Goal: Find specific page/section: Find specific page/section

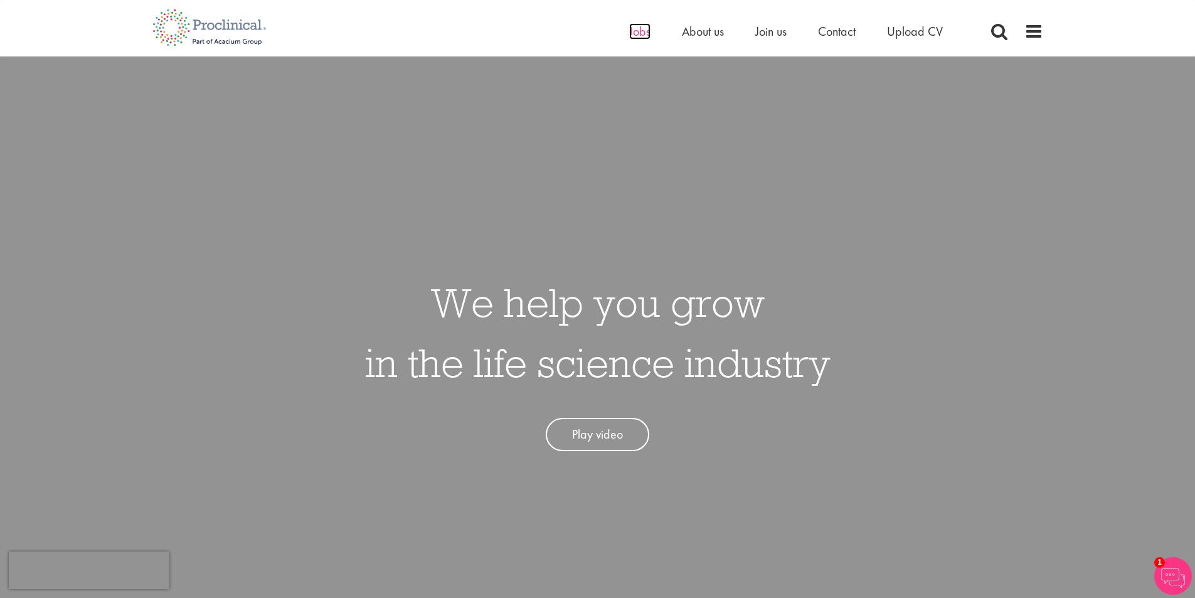
click at [638, 35] on span "Jobs" at bounding box center [639, 31] width 21 height 16
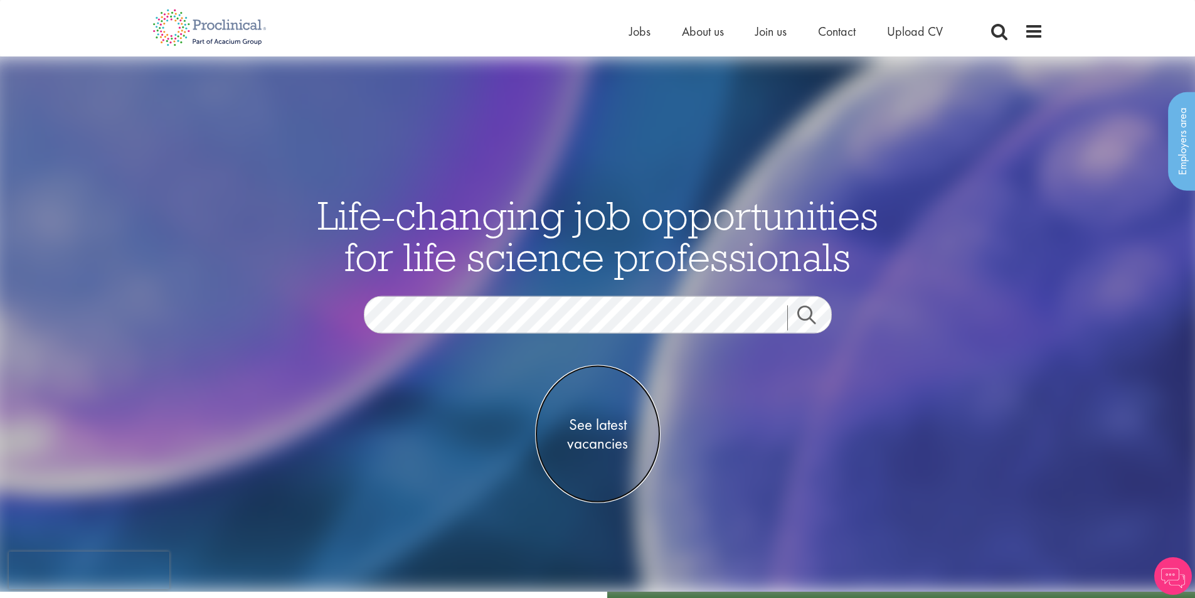
click at [597, 423] on span "See latest vacancies" at bounding box center [597, 434] width 125 height 38
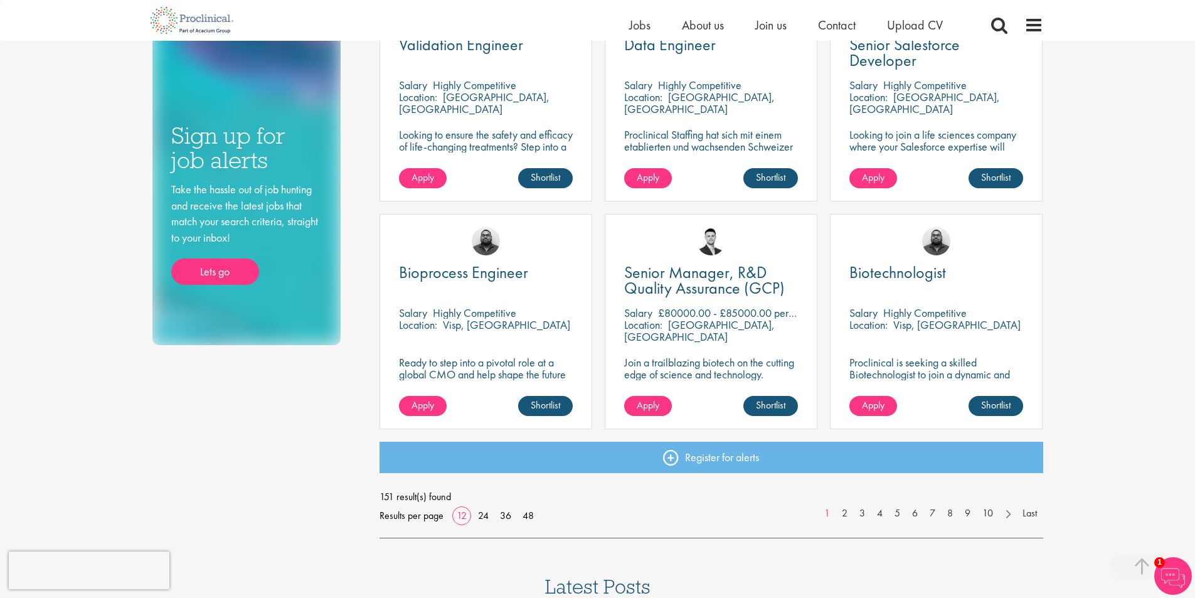
scroll to position [753, 0]
click at [845, 514] on link "2" at bounding box center [844, 513] width 18 height 14
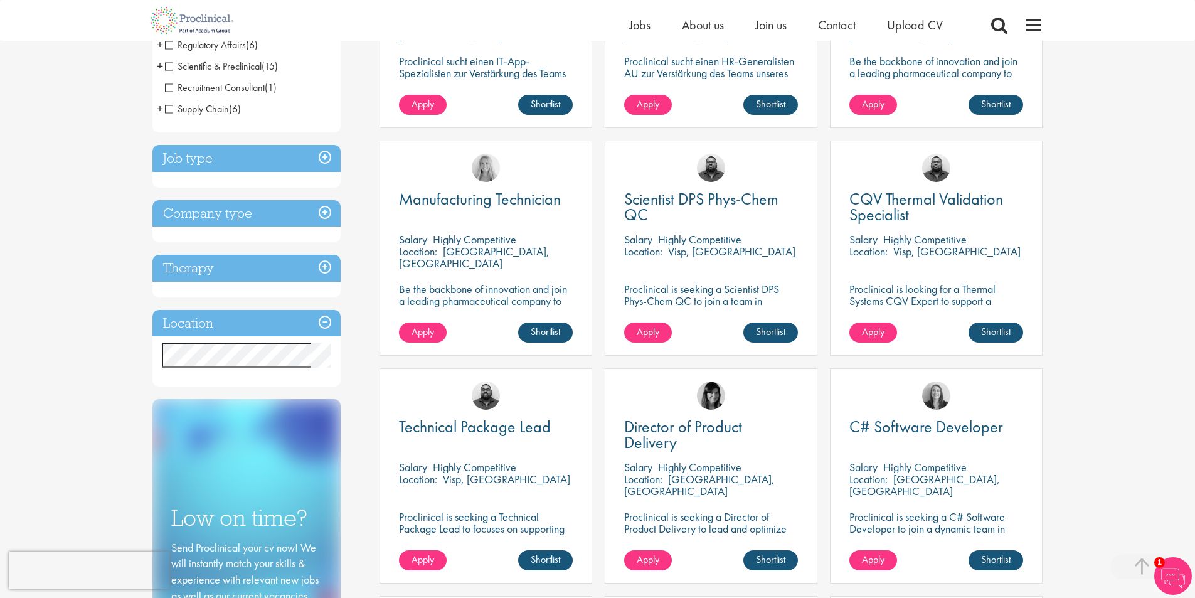
scroll to position [376, 0]
